Goal: Task Accomplishment & Management: Use online tool/utility

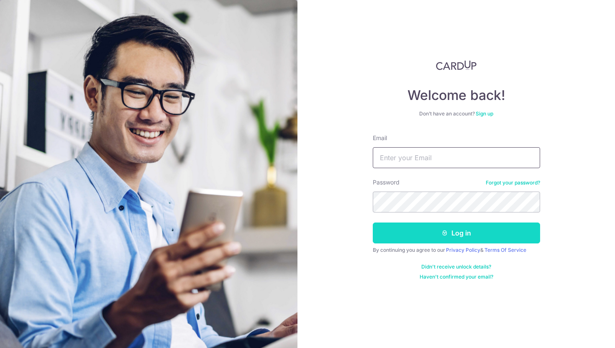
type input "[EMAIL_ADDRESS][DOMAIN_NAME]"
click at [435, 232] on button "Log in" at bounding box center [456, 233] width 167 height 21
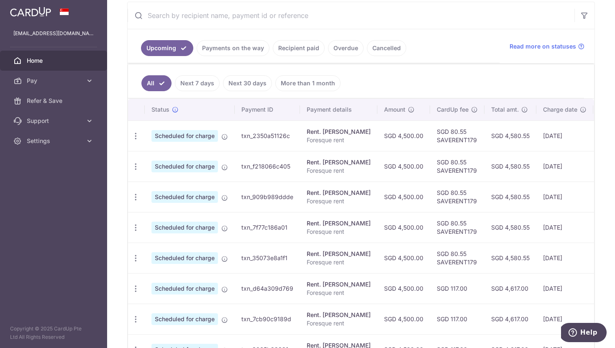
scroll to position [161, 0]
click at [214, 43] on link "Payments on the way" at bounding box center [233, 47] width 73 height 16
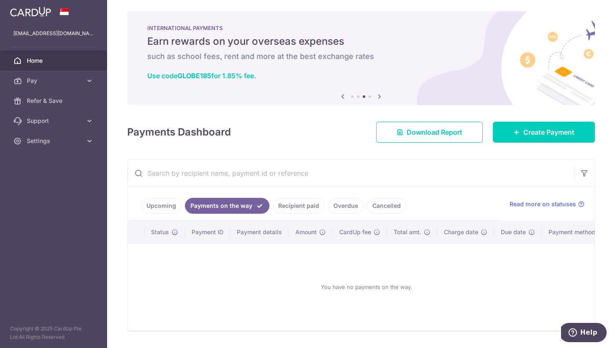
scroll to position [25, 0]
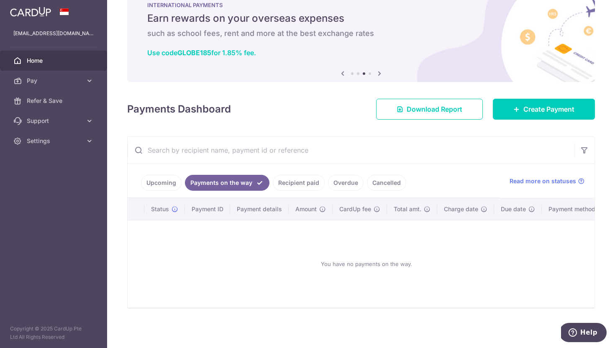
click at [296, 185] on link "Recipient paid" at bounding box center [299, 183] width 52 height 16
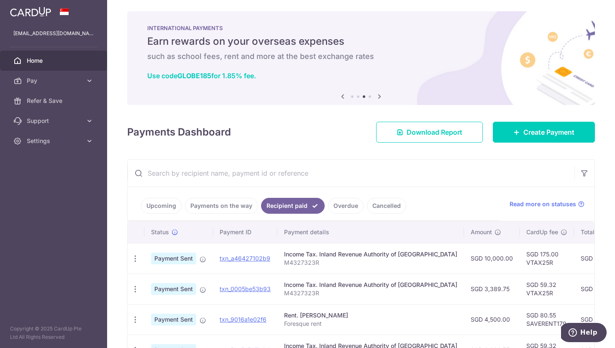
scroll to position [121, 0]
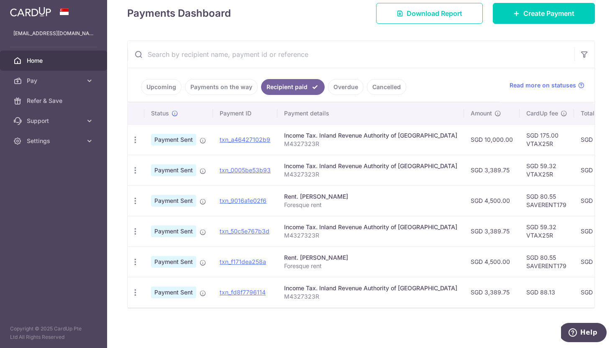
click at [163, 83] on link "Upcoming" at bounding box center [161, 87] width 41 height 16
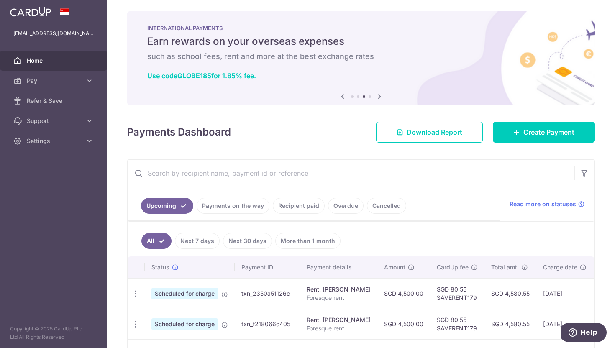
scroll to position [161, 0]
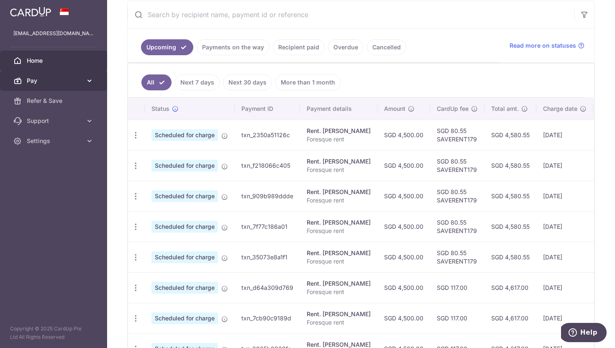
click at [69, 80] on span "Pay" at bounding box center [54, 81] width 55 height 8
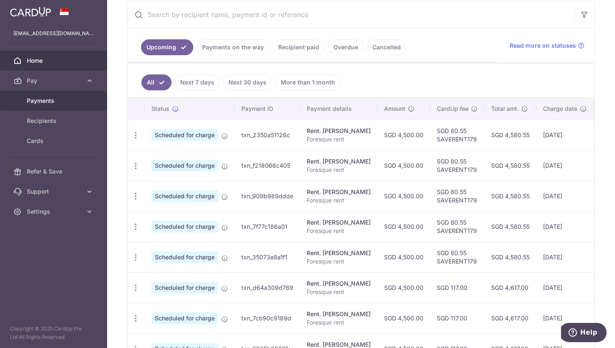
click at [56, 100] on span "Payments" at bounding box center [54, 101] width 55 height 8
